Goal: Transaction & Acquisition: Register for event/course

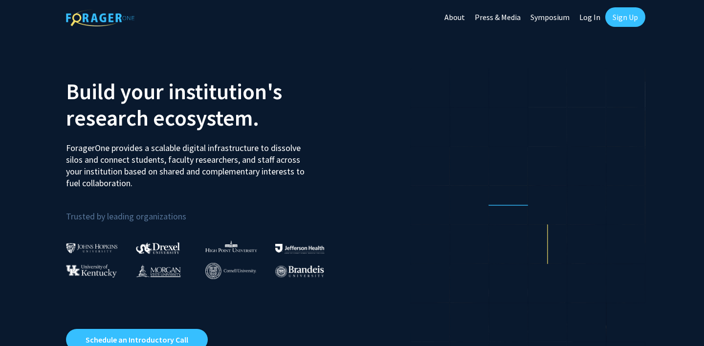
click at [187, 109] on h2 "Build your institution's research ecosystem." at bounding box center [205, 104] width 279 height 53
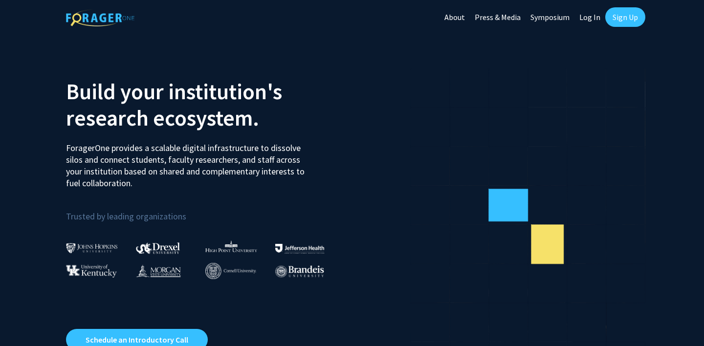
click at [187, 109] on h2 "Build your institution's research ecosystem." at bounding box center [205, 104] width 279 height 53
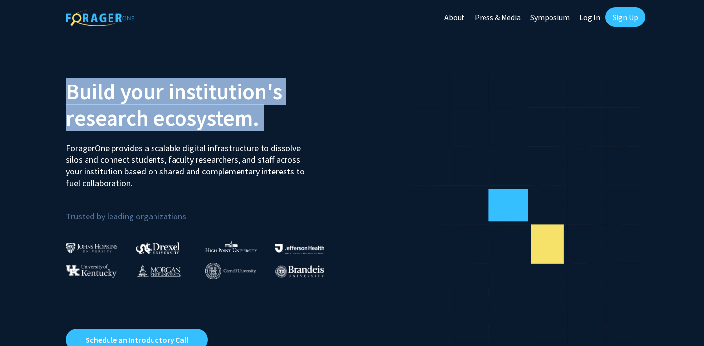
click at [187, 109] on h2 "Build your institution's research ecosystem." at bounding box center [205, 104] width 279 height 53
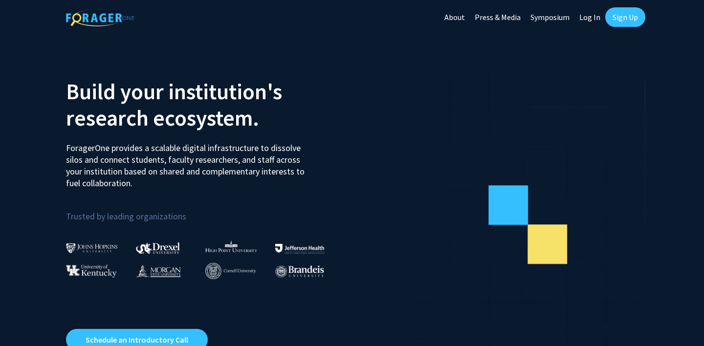
click at [187, 113] on h2 "Build your institution's research ecosystem." at bounding box center [205, 104] width 279 height 53
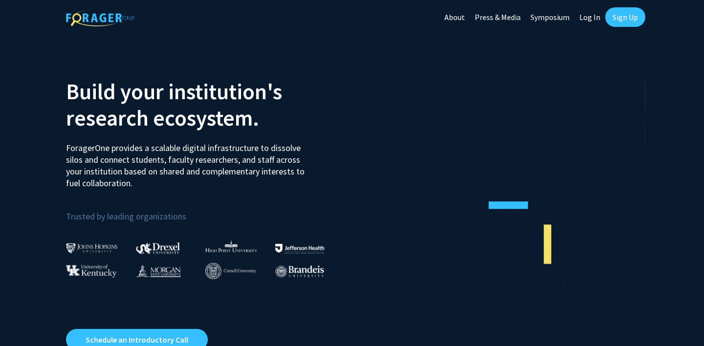
click at [625, 23] on link "Sign Up" at bounding box center [625, 17] width 40 height 20
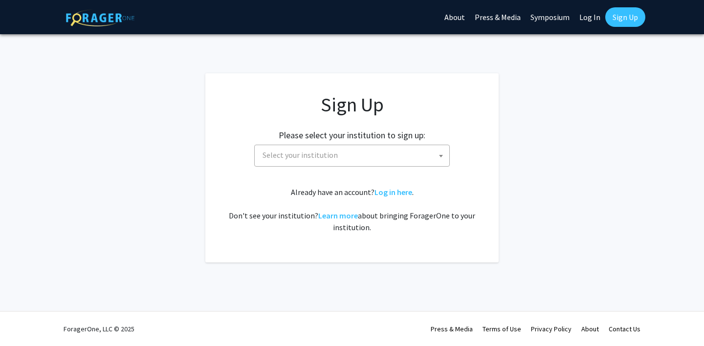
click at [299, 175] on div "Sign Up Please select your institution to sign up: Baylor University Brandeis U…" at bounding box center [352, 163] width 254 height 140
click at [299, 167] on div "Sign Up Please select your institution to sign up: Baylor University Brandeis U…" at bounding box center [352, 163] width 254 height 140
click at [299, 166] on span "Select your institution" at bounding box center [352, 156] width 196 height 22
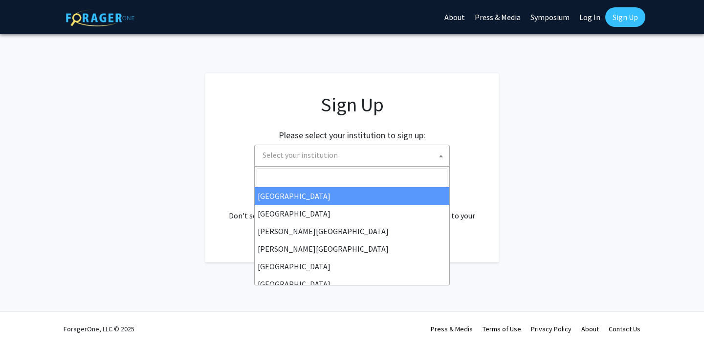
click at [302, 161] on span "Select your institution" at bounding box center [354, 155] width 191 height 20
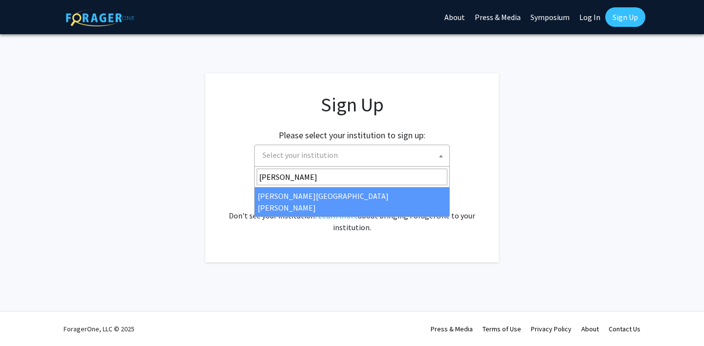
type input "john"
select select "1"
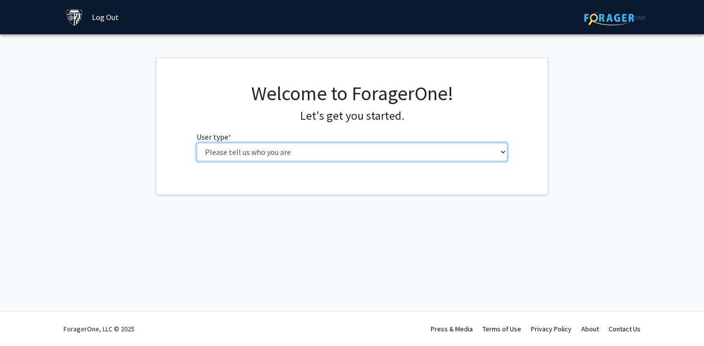
click at [236, 145] on select "Please tell us who you are Undergraduate Student Master's Student Doctoral Cand…" at bounding box center [351, 152] width 311 height 19
select select "1: undergrad"
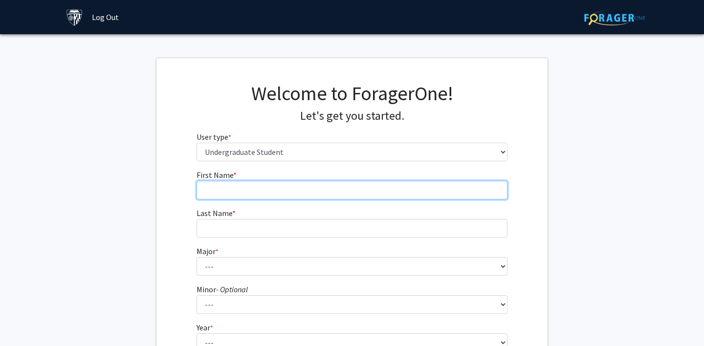
click at [234, 194] on input "First Name * required" at bounding box center [351, 190] width 311 height 19
type input "Wajiha"
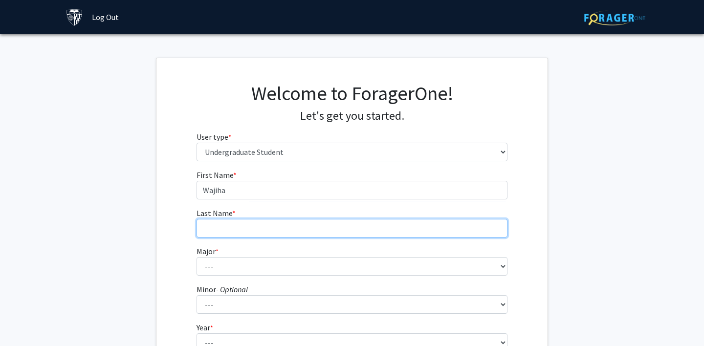
type input "Khan"
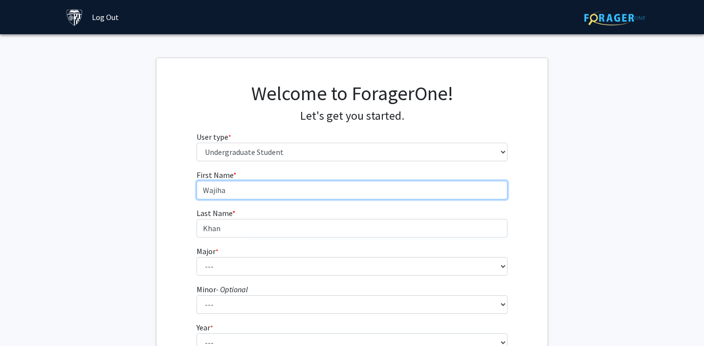
scroll to position [99, 0]
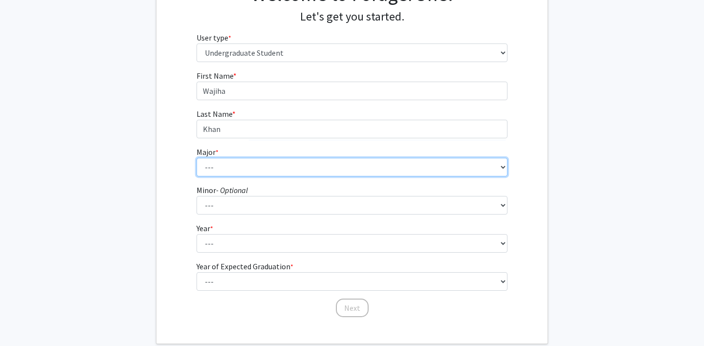
click at [210, 167] on select "--- Africana Studies Anthropology Applied Mathematics & Statistics Archaeology …" at bounding box center [351, 167] width 311 height 19
select select "6: 21"
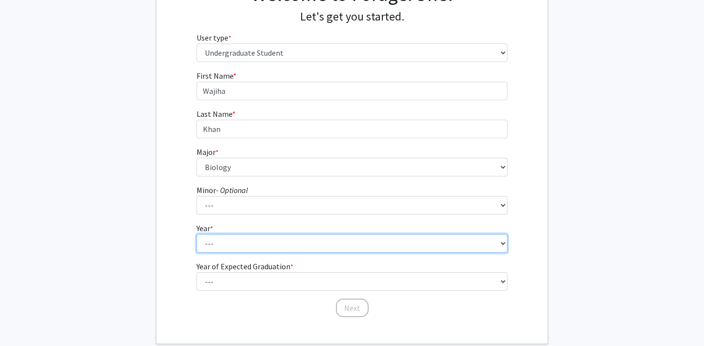
click at [223, 241] on select "--- First-year Sophomore Junior Senior Postbaccalaureate Certificate" at bounding box center [351, 243] width 311 height 19
select select "1: first-year"
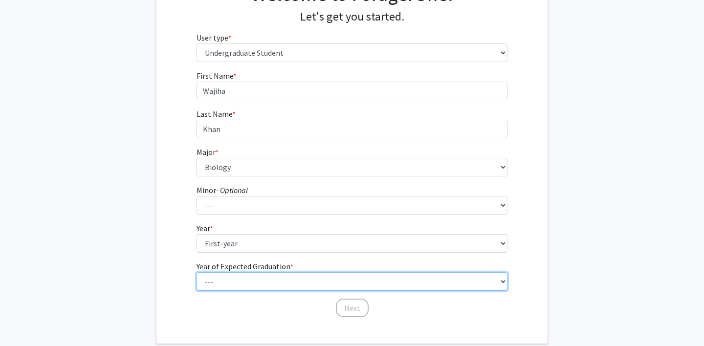
click at [245, 278] on select "--- 2025 2026 2027 2028 2029 2030 2031 2032 2033 2034" at bounding box center [351, 281] width 311 height 19
select select "5: 2029"
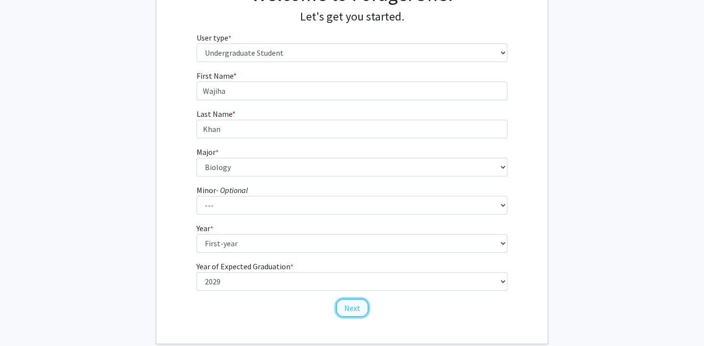
click at [365, 309] on button "Next" at bounding box center [352, 308] width 33 height 19
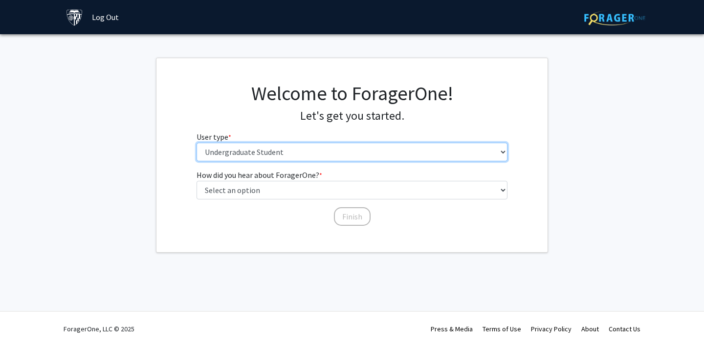
click at [304, 151] on select "Please tell us who you are Undergraduate Student Master's Student Doctoral Cand…" at bounding box center [351, 152] width 311 height 19
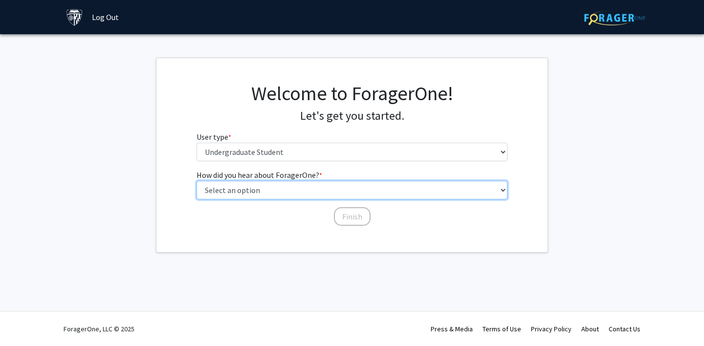
click at [301, 191] on select "Select an option Peer/student recommendation Faculty/staff recommendation Unive…" at bounding box center [351, 190] width 311 height 19
select select "1: peer_recommendation"
click at [313, 196] on select "Select an option Peer/student recommendation Faculty/staff recommendation Unive…" at bounding box center [351, 190] width 311 height 19
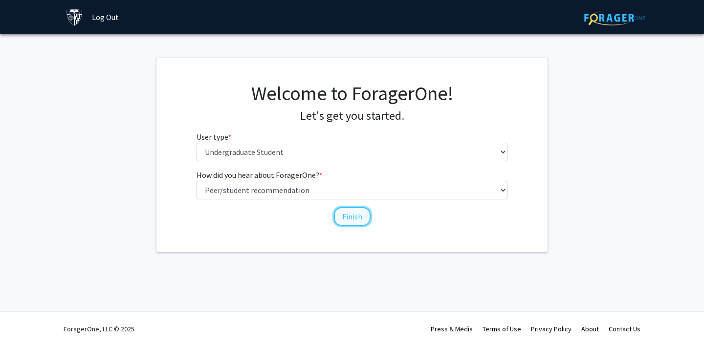
click at [343, 222] on button "Finish" at bounding box center [352, 216] width 37 height 19
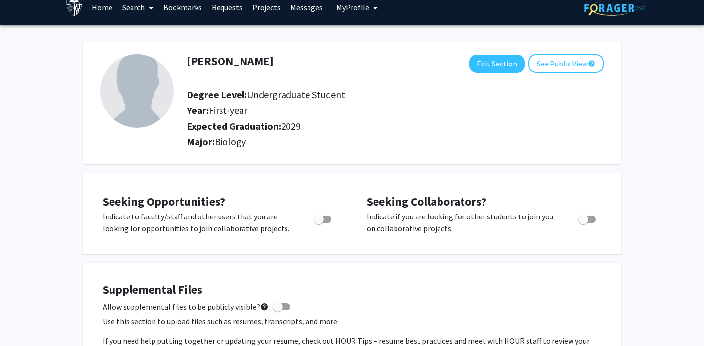
scroll to position [12, 0]
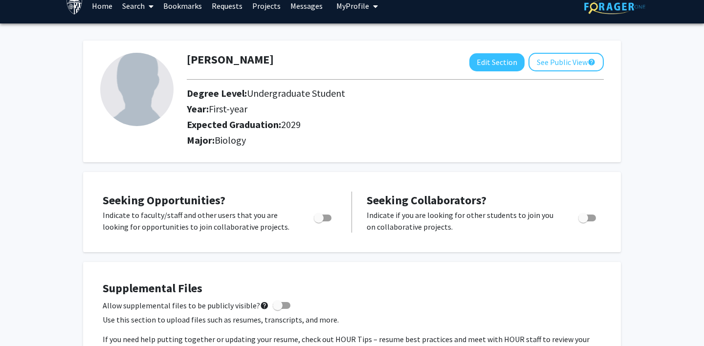
click at [318, 220] on span "Toggle" at bounding box center [319, 218] width 10 height 10
click at [318, 221] on input "Are you actively seeking opportunities?" at bounding box center [318, 221] width 0 height 0
checkbox input "true"
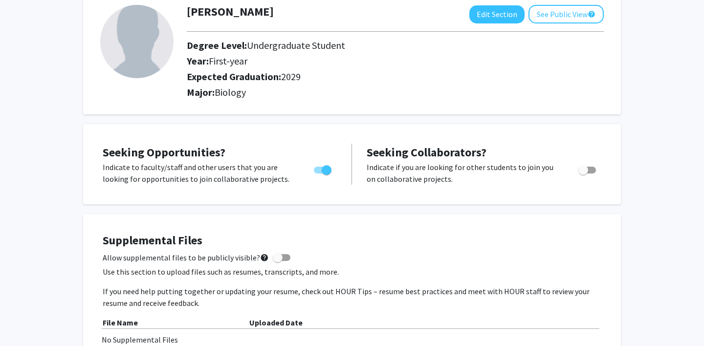
scroll to position [62, 0]
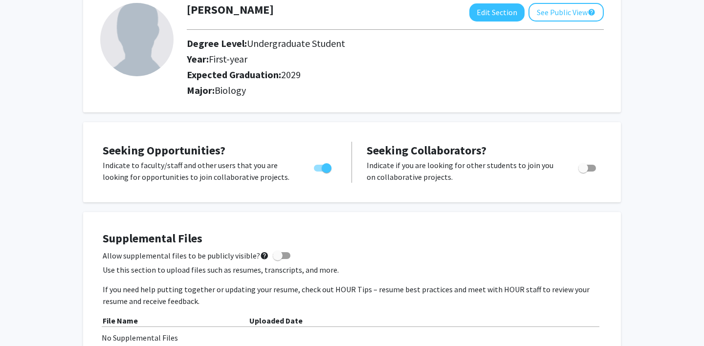
click at [587, 175] on div at bounding box center [588, 170] width 42 height 23
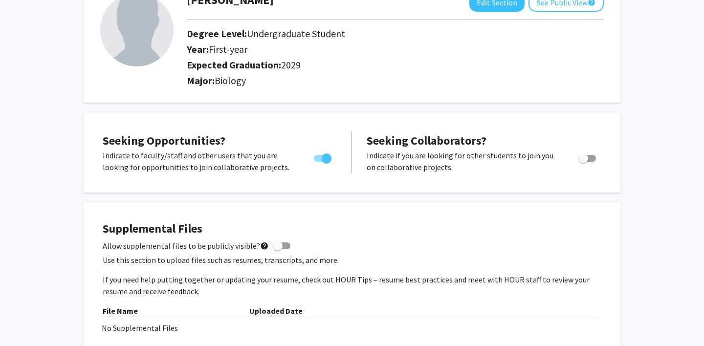
scroll to position [0, 0]
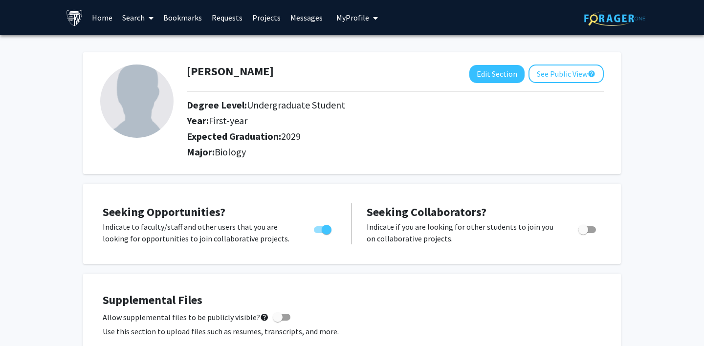
click at [151, 19] on icon at bounding box center [151, 18] width 5 height 8
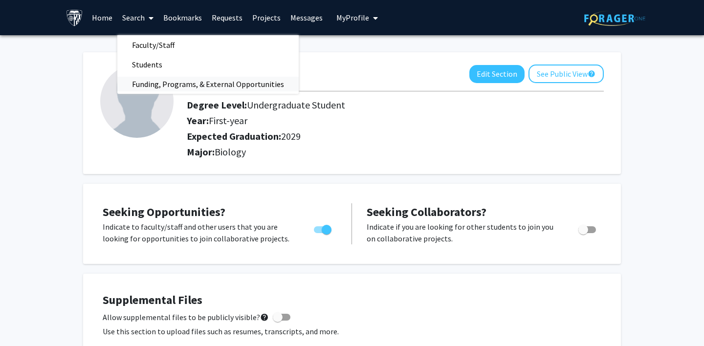
click at [170, 82] on span "Funding, Programs, & External Opportunities" at bounding box center [207, 84] width 181 height 20
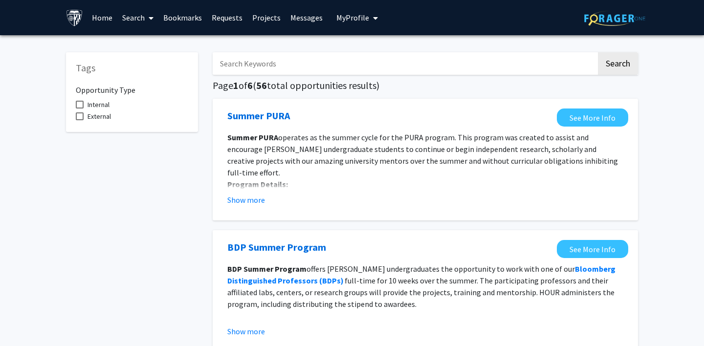
click at [134, 16] on link "Search" at bounding box center [137, 17] width 41 height 34
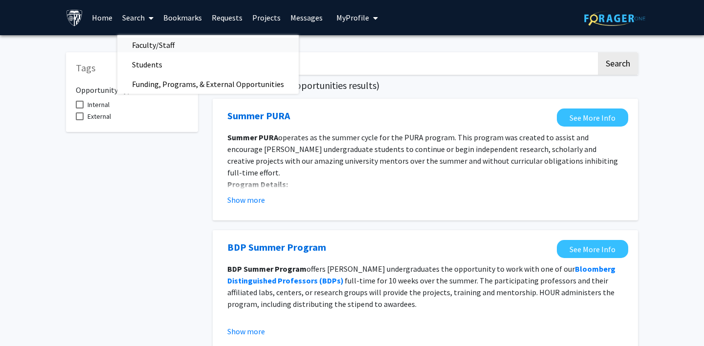
click at [157, 38] on span "Faculty/Staff" at bounding box center [153, 45] width 72 height 20
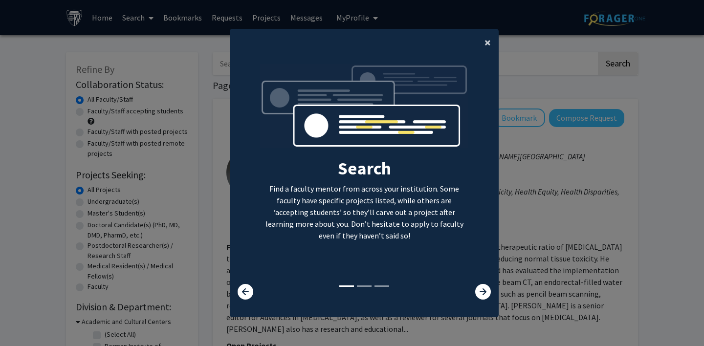
click at [489, 47] on span "×" at bounding box center [487, 42] width 6 height 15
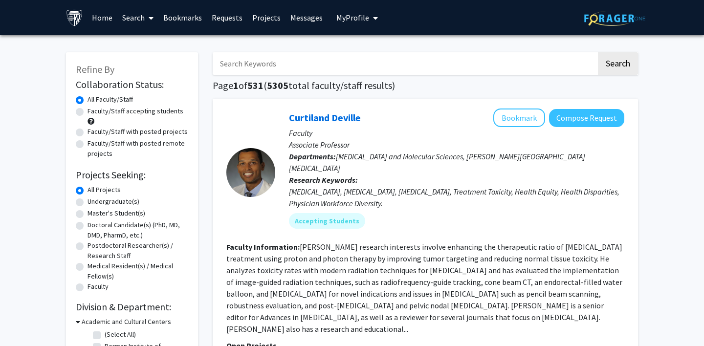
click at [343, 26] on button "My Profile" at bounding box center [356, 17] width 47 height 35
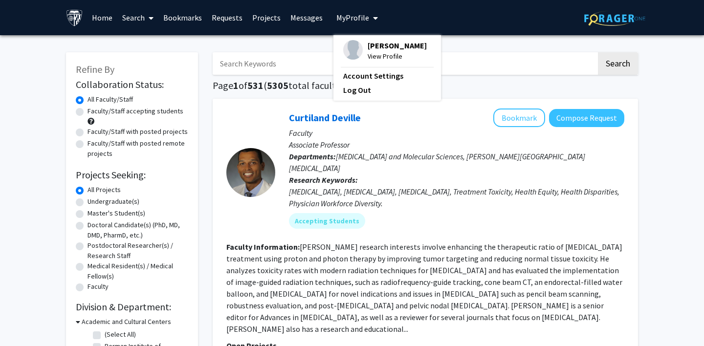
click at [344, 25] on button "My Profile" at bounding box center [356, 17] width 47 height 35
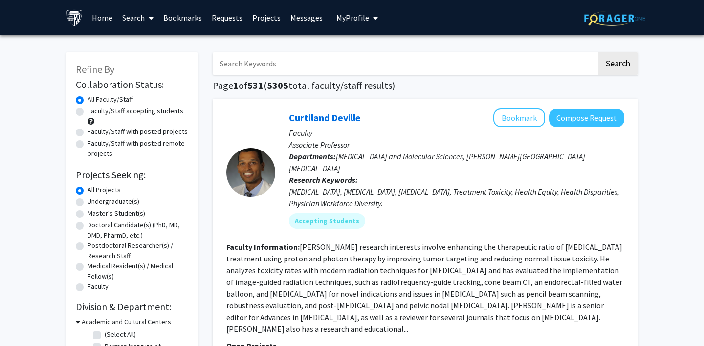
click at [327, 25] on div "Skip navigation Home Search Bookmarks Requests Projects Messages My Profile Waj…" at bounding box center [223, 17] width 315 height 35
click at [150, 14] on icon at bounding box center [151, 18] width 5 height 8
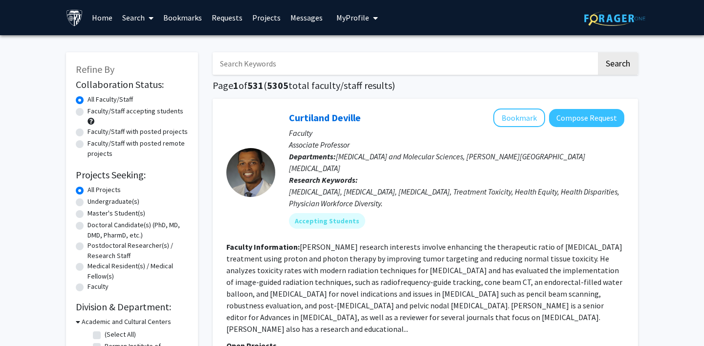
click at [145, 23] on span at bounding box center [149, 18] width 9 height 34
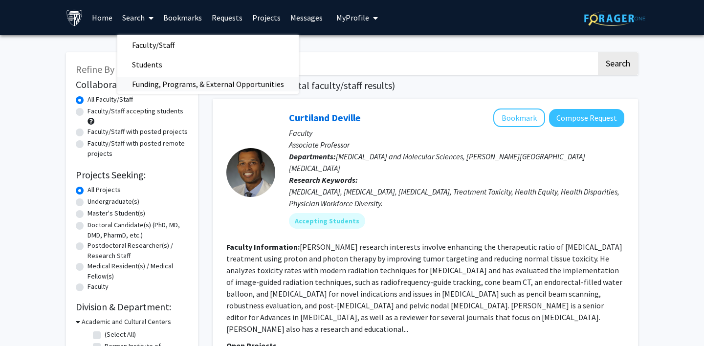
click at [171, 80] on span "Funding, Programs, & External Opportunities" at bounding box center [207, 84] width 181 height 20
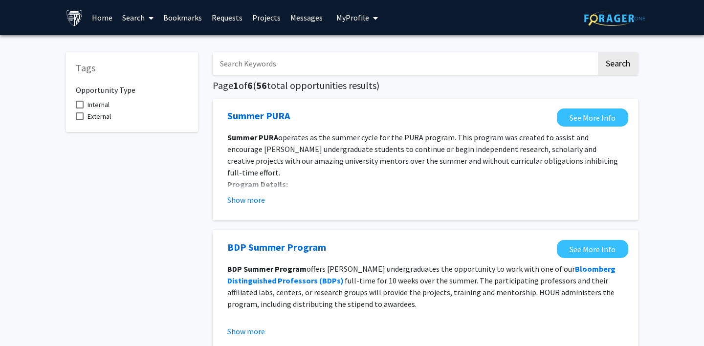
scroll to position [11, 0]
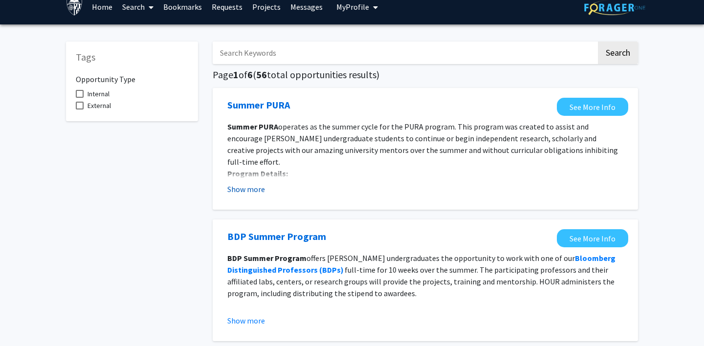
click at [243, 185] on button "Show more" at bounding box center [246, 189] width 38 height 12
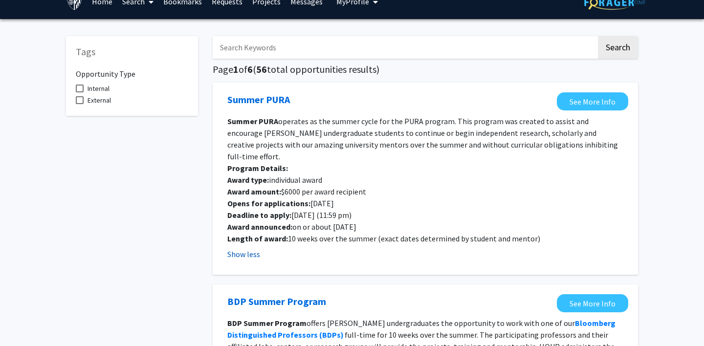
scroll to position [19, 0]
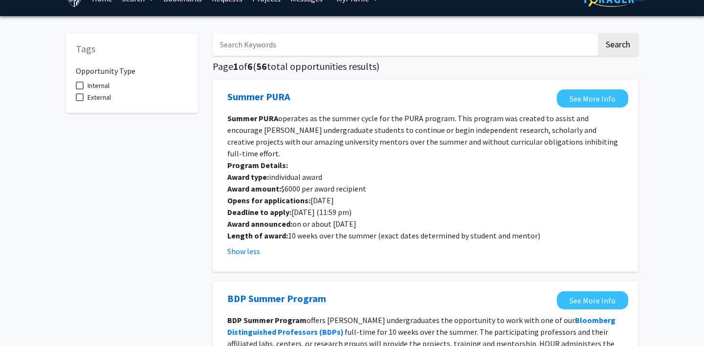
click at [258, 206] on p "Deadline to apply: February 1 (11:59 pm)" at bounding box center [425, 212] width 396 height 12
click at [256, 206] on p "Deadline to apply: February 1 (11:59 pm)" at bounding box center [425, 212] width 396 height 12
click at [265, 124] on p "Summer PURA operates as the summer cycle for the PURA program. This program was…" at bounding box center [425, 135] width 396 height 47
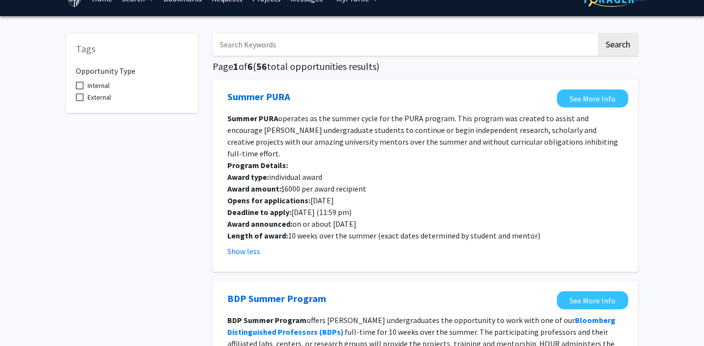
click at [265, 124] on p "Summer PURA operates as the summer cycle for the PURA program. This program was…" at bounding box center [425, 135] width 396 height 47
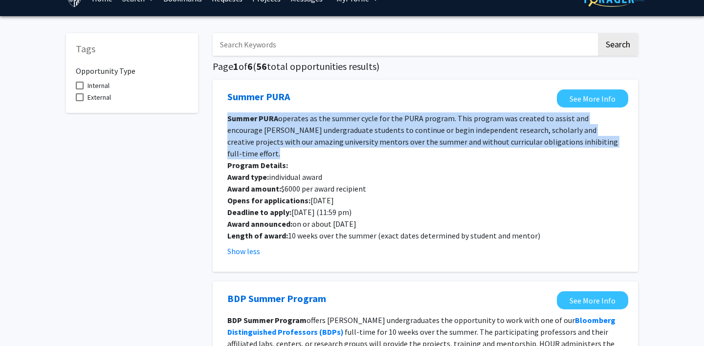
click at [265, 124] on p "Summer PURA operates as the summer cycle for the PURA program. This program was…" at bounding box center [425, 135] width 396 height 47
click at [261, 126] on span "operates as the summer cycle for the PURA program. This program was created to …" at bounding box center [422, 135] width 391 height 45
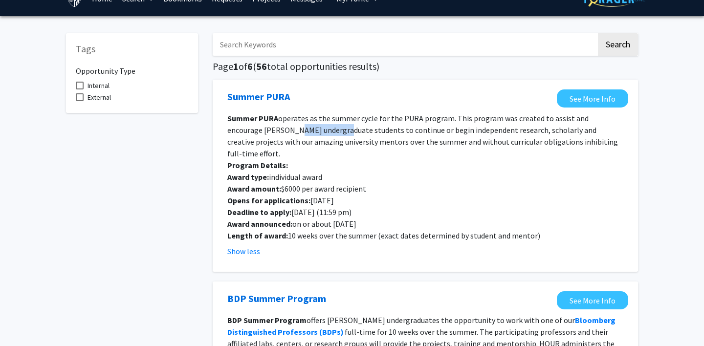
click at [261, 126] on span "operates as the summer cycle for the PURA program. This program was created to …" at bounding box center [422, 135] width 391 height 45
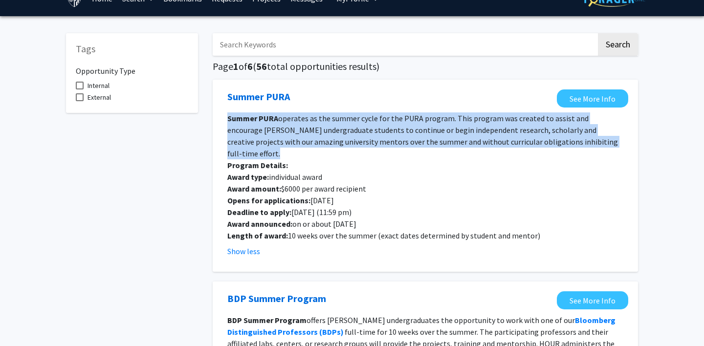
click at [261, 126] on span "operates as the summer cycle for the PURA program. This program was created to …" at bounding box center [422, 135] width 391 height 45
click at [254, 129] on span "operates as the summer cycle for the PURA program. This program was created to …" at bounding box center [422, 135] width 391 height 45
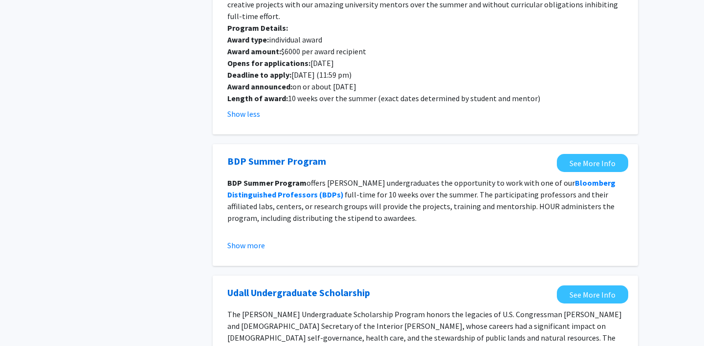
scroll to position [0, 0]
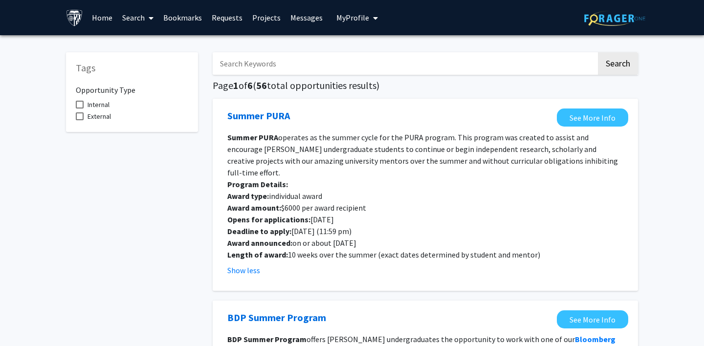
click at [108, 8] on link "Home" at bounding box center [102, 17] width 30 height 34
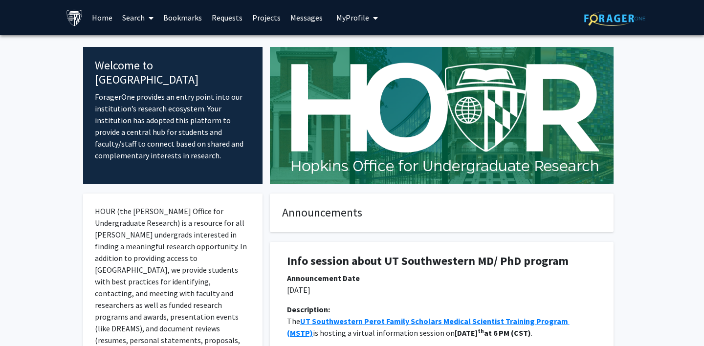
click at [146, 24] on span at bounding box center [149, 18] width 9 height 34
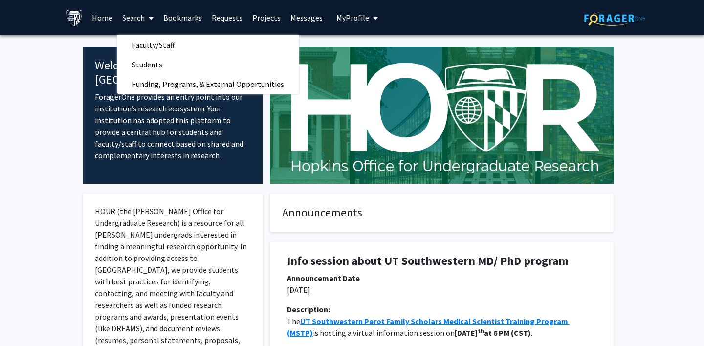
click at [174, 17] on link "Bookmarks" at bounding box center [182, 17] width 48 height 34
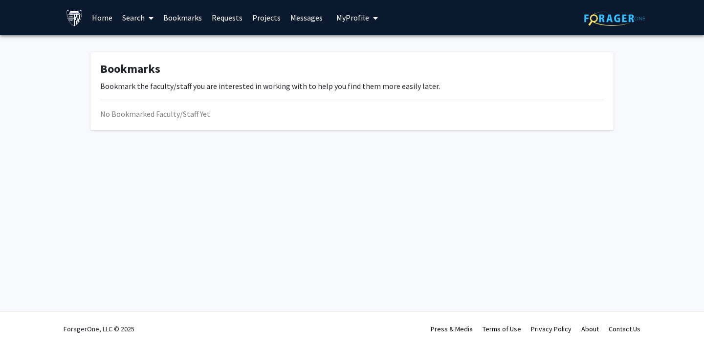
click at [214, 13] on link "Requests" at bounding box center [227, 17] width 41 height 34
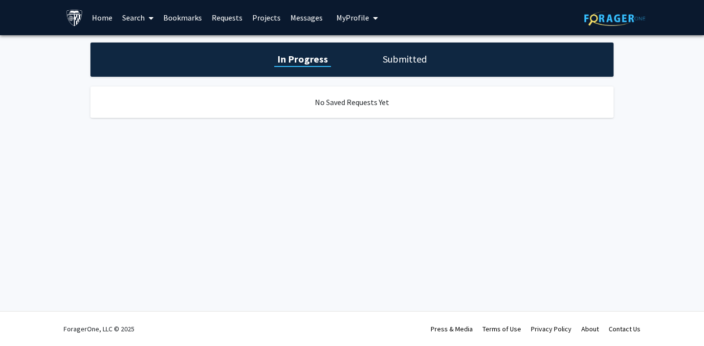
click at [280, 17] on link "Projects" at bounding box center [266, 17] width 38 height 34
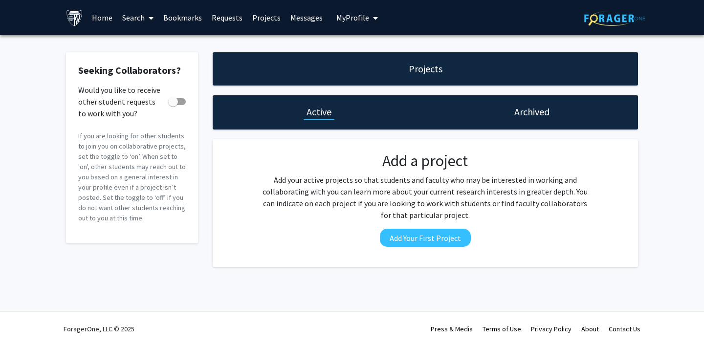
click at [300, 22] on link "Messages" at bounding box center [306, 17] width 42 height 34
